Goal: Complete application form: Complete application form

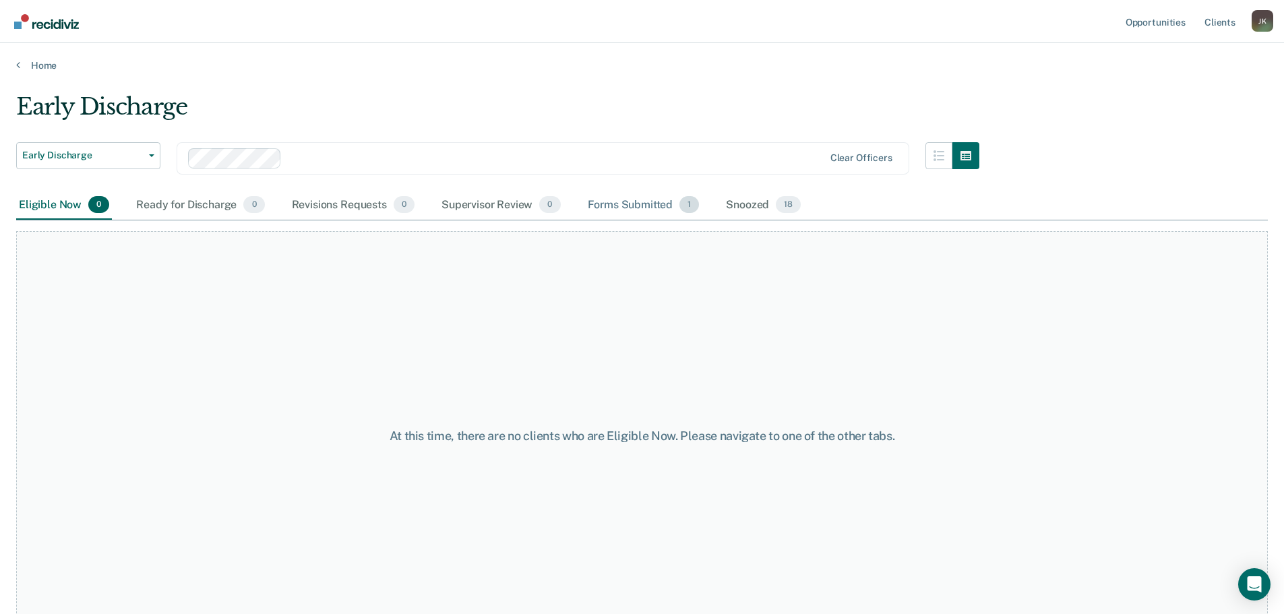
click at [632, 200] on div "Forms Submitted 1" at bounding box center [643, 206] width 117 height 30
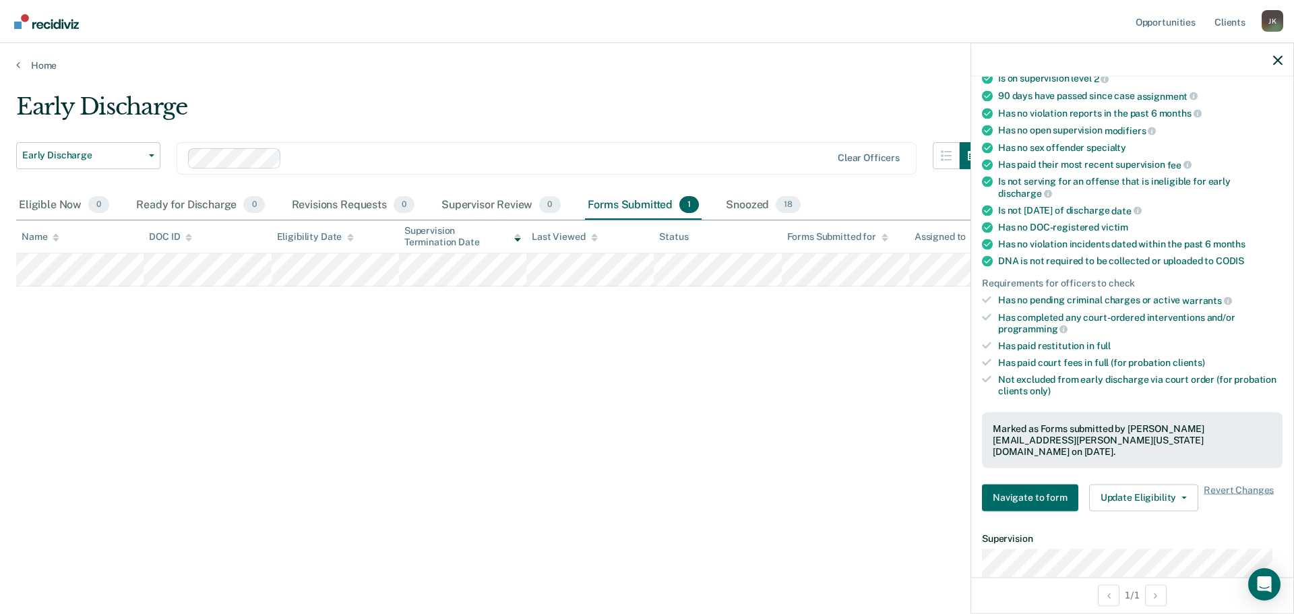
scroll to position [135, 0]
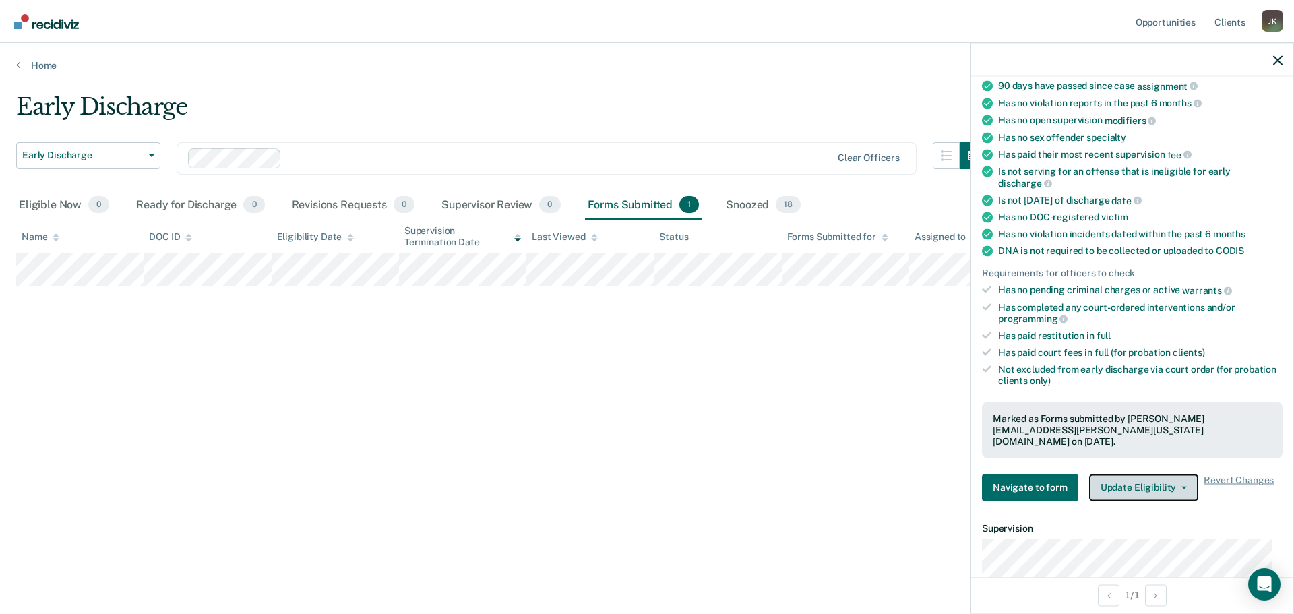
click at [1138, 474] on button "Update Eligibility" at bounding box center [1143, 487] width 109 height 27
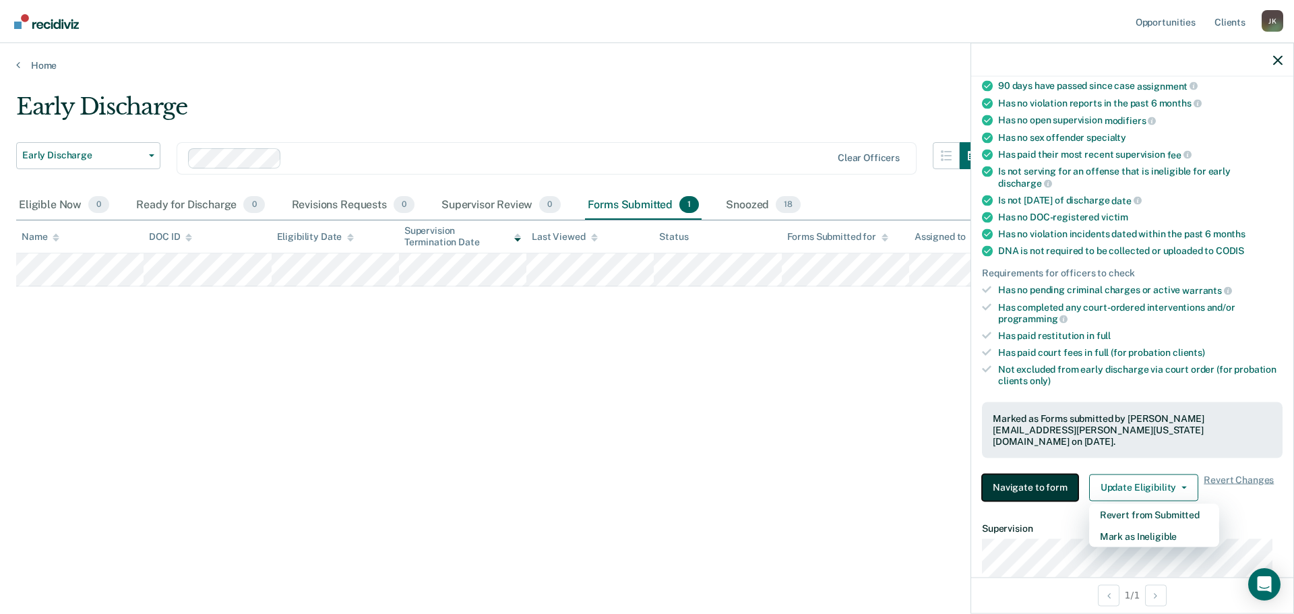
click at [1043, 478] on button "Navigate to form" at bounding box center [1030, 487] width 96 height 27
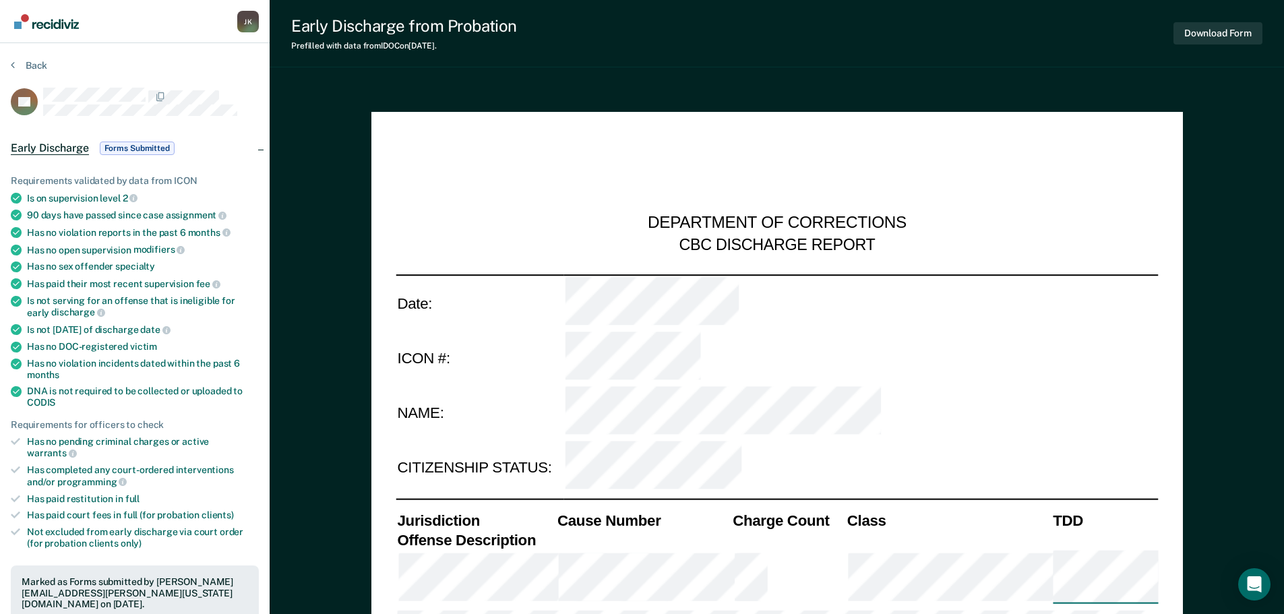
type textarea "x"
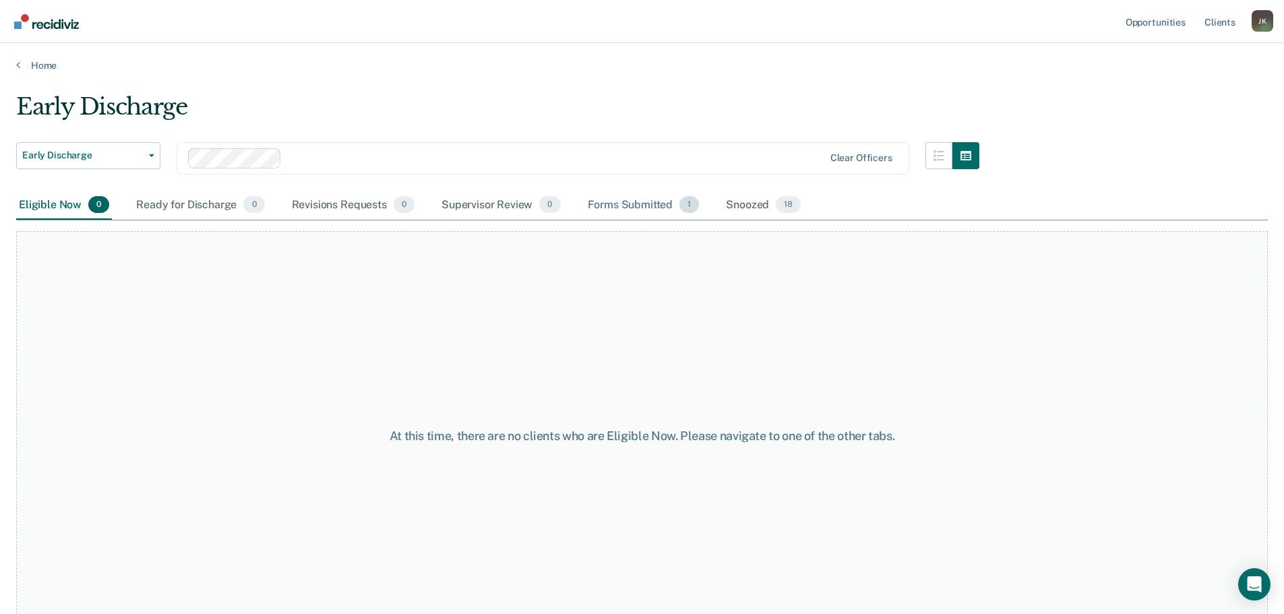
click at [653, 202] on div "Forms Submitted 1" at bounding box center [643, 206] width 117 height 30
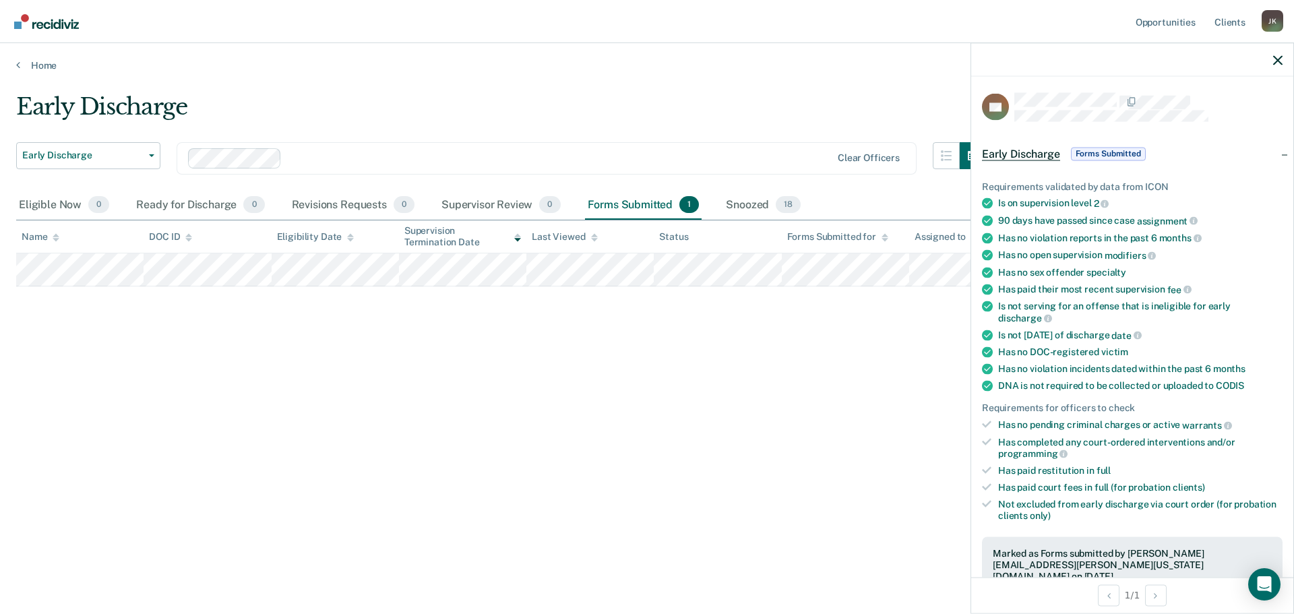
click at [1031, 150] on span "Early Discharge" at bounding box center [1021, 153] width 78 height 13
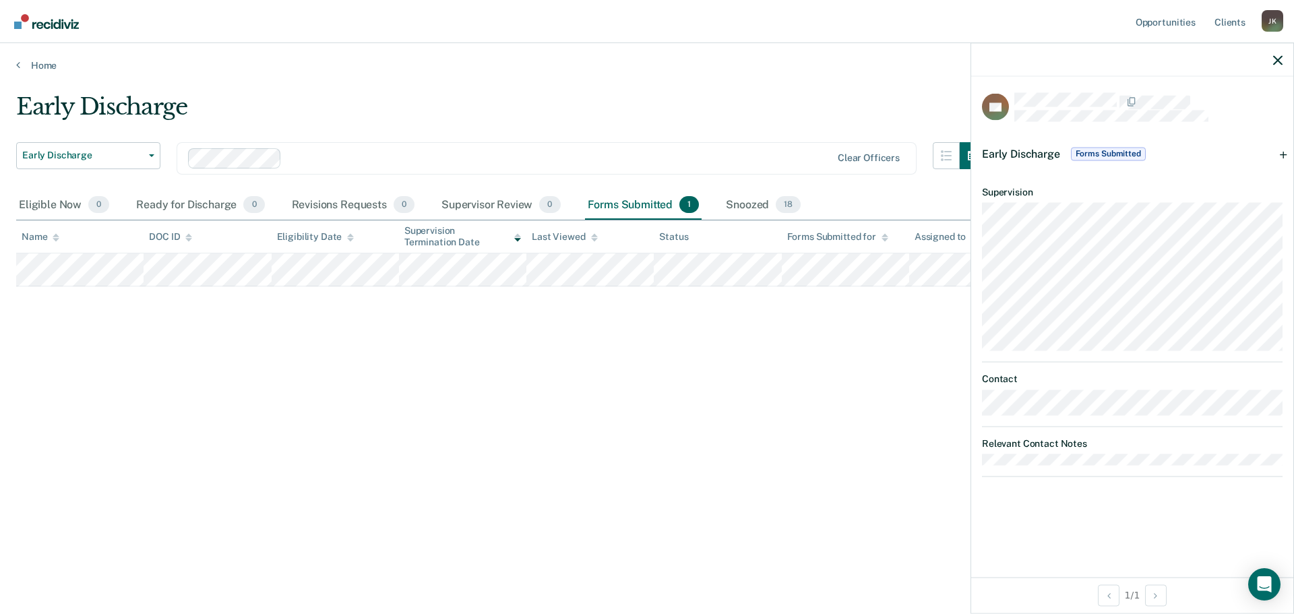
click at [1126, 150] on span "Forms Submitted" at bounding box center [1108, 153] width 75 height 13
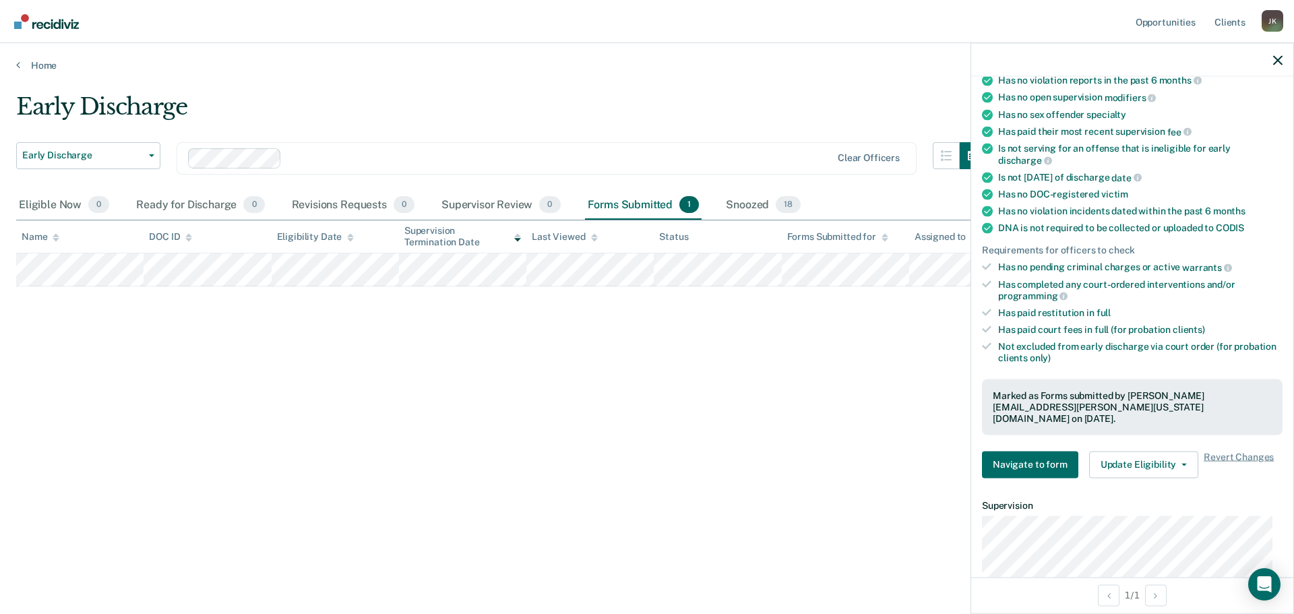
scroll to position [270, 0]
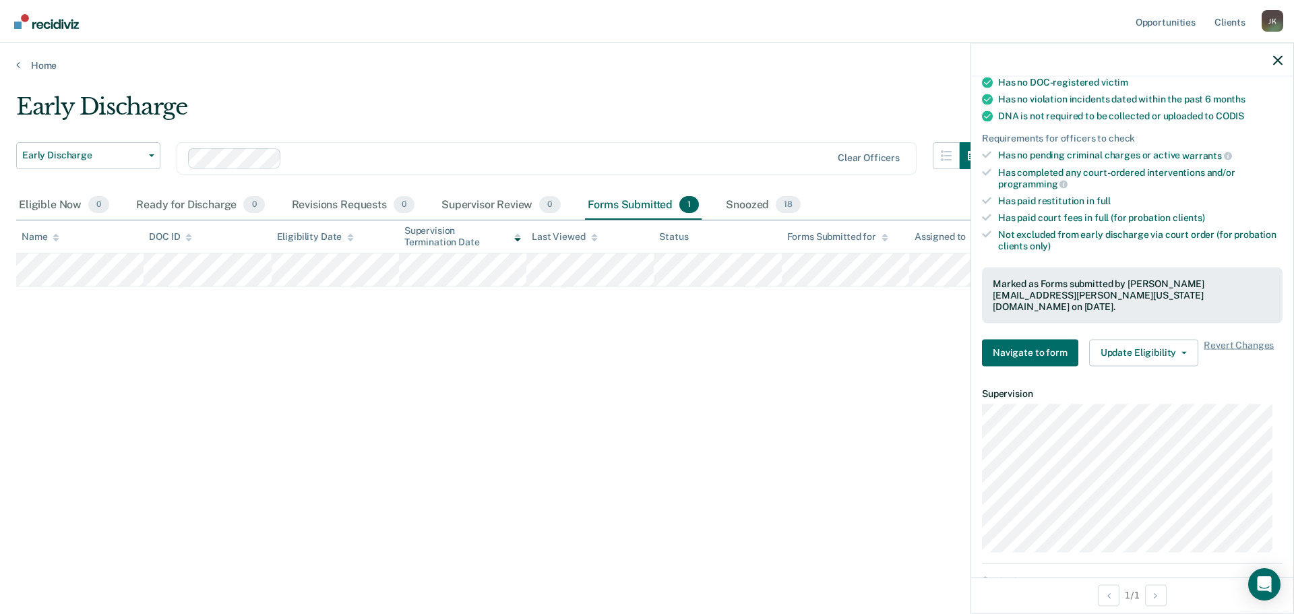
click at [530, 75] on main "Early Discharge Early Discharge Early Discharge Clear officers Eligible Now 0 R…" at bounding box center [647, 340] width 1294 height 539
click at [1276, 59] on icon "button" at bounding box center [1277, 59] width 9 height 9
